Goal: Transaction & Acquisition: Purchase product/service

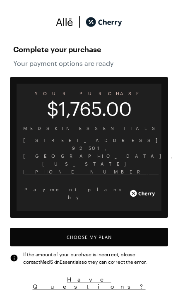
scroll to position [684, 0]
click at [138, 228] on button "Choose My Plan" at bounding box center [89, 237] width 158 height 19
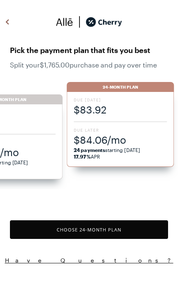
scroll to position [3, 0]
click at [146, 229] on button "Choose 24 -Month Plan" at bounding box center [89, 229] width 158 height 19
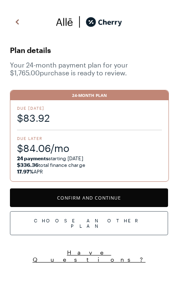
scroll to position [665, 0]
click at [10, 21] on button at bounding box center [17, 22] width 15 height 14
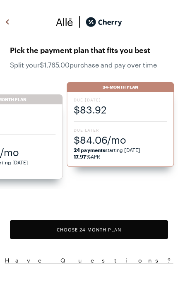
click at [29, 124] on span "$105.11" at bounding box center [9, 122] width 93 height 14
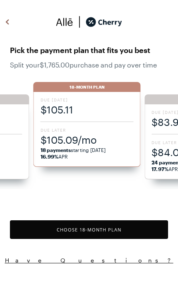
click at [139, 229] on button "Choose 18 -Month Plan" at bounding box center [89, 229] width 158 height 19
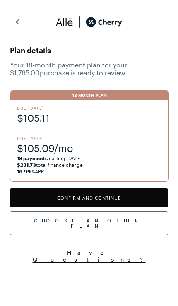
click at [153, 199] on button "Confirm and Continue" at bounding box center [89, 197] width 158 height 19
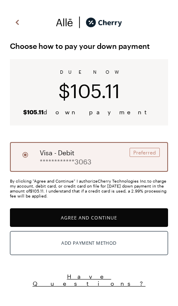
click at [131, 242] on button "Add Payment Method" at bounding box center [89, 243] width 158 height 24
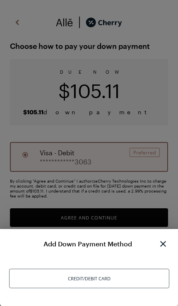
click at [110, 279] on div "Credit/Debit Card" at bounding box center [89, 278] width 160 height 19
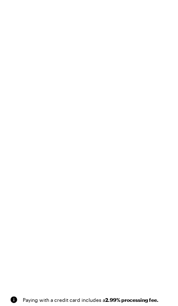
scroll to position [34, 0]
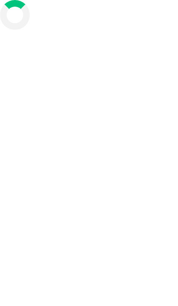
scroll to position [19, 0]
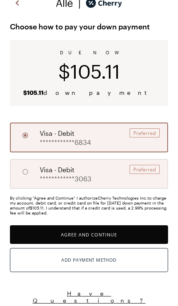
click at [137, 234] on button "Agree and Continue" at bounding box center [89, 234] width 158 height 19
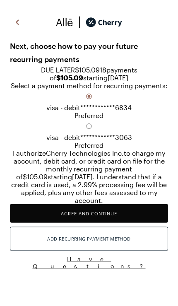
scroll to position [13, 0]
click at [114, 223] on button "Agree and Continue" at bounding box center [89, 213] width 158 height 19
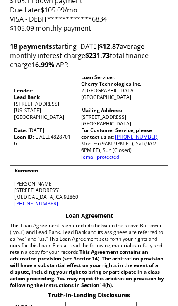
scroll to position [89, 0]
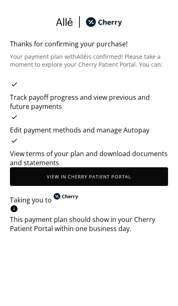
scroll to position [665, 0]
